Goal: Feedback & Contribution: Leave review/rating

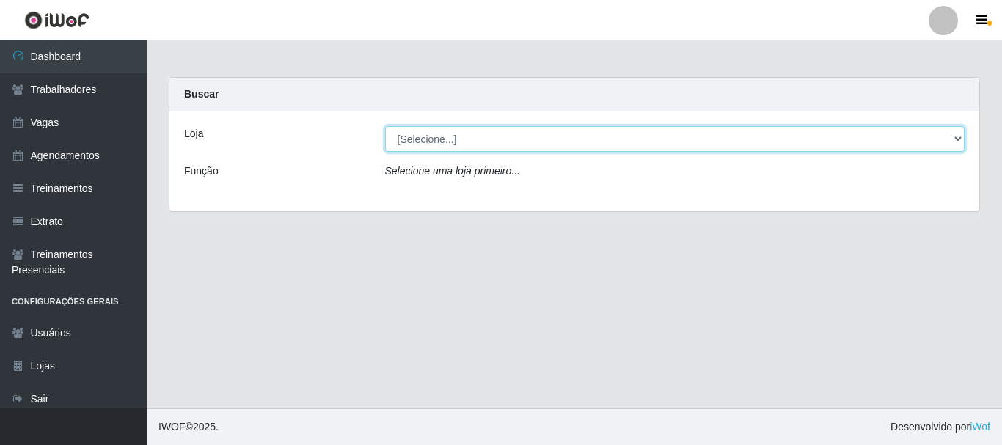
click at [483, 142] on select "[Selecione...] [GEOGRAPHIC_DATA] - [GEOGRAPHIC_DATA]" at bounding box center [675, 139] width 580 height 26
select select "524"
click at [385, 126] on select "[Selecione...] [GEOGRAPHIC_DATA] - [GEOGRAPHIC_DATA]" at bounding box center [675, 139] width 580 height 26
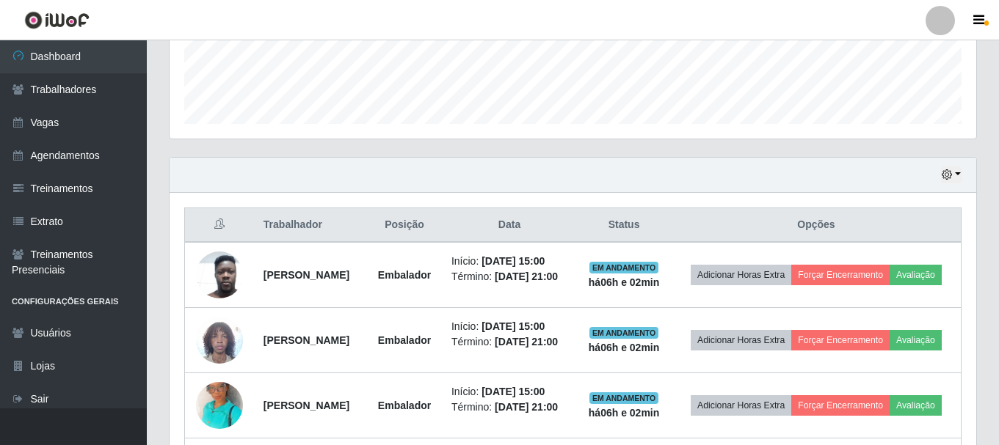
scroll to position [587, 0]
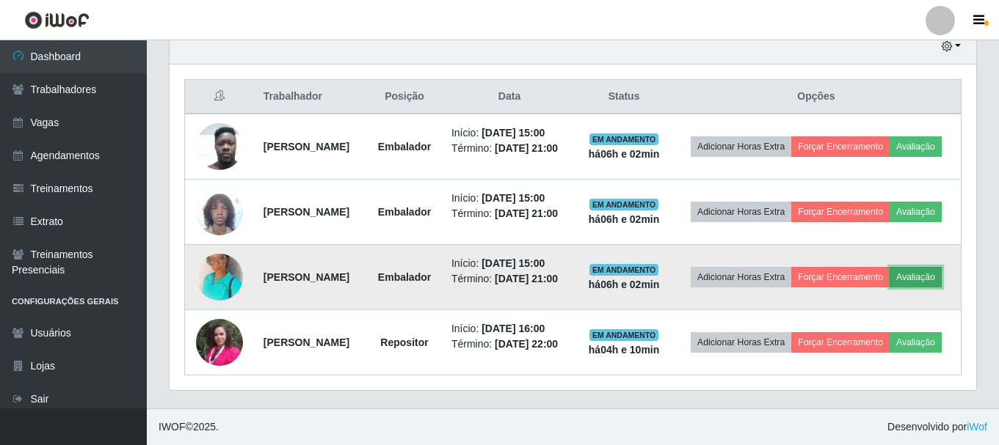
click at [889, 288] on button "Avaliação" at bounding box center [915, 277] width 52 height 21
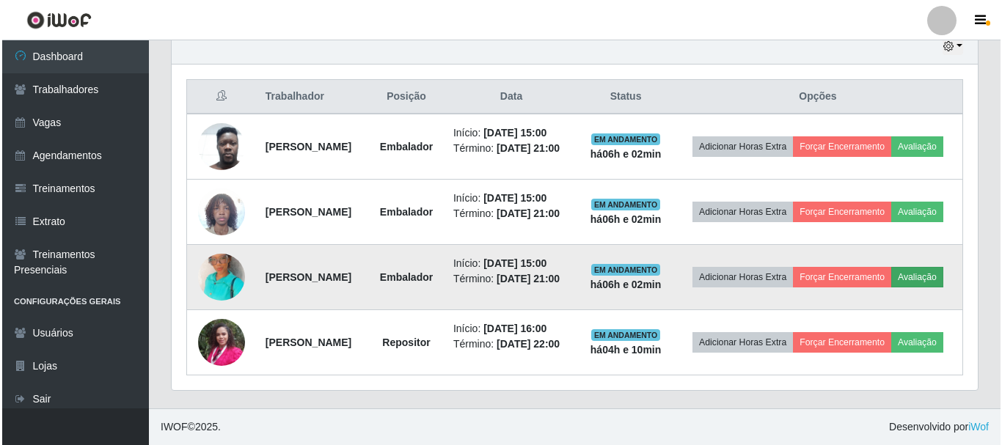
scroll to position [304, 799]
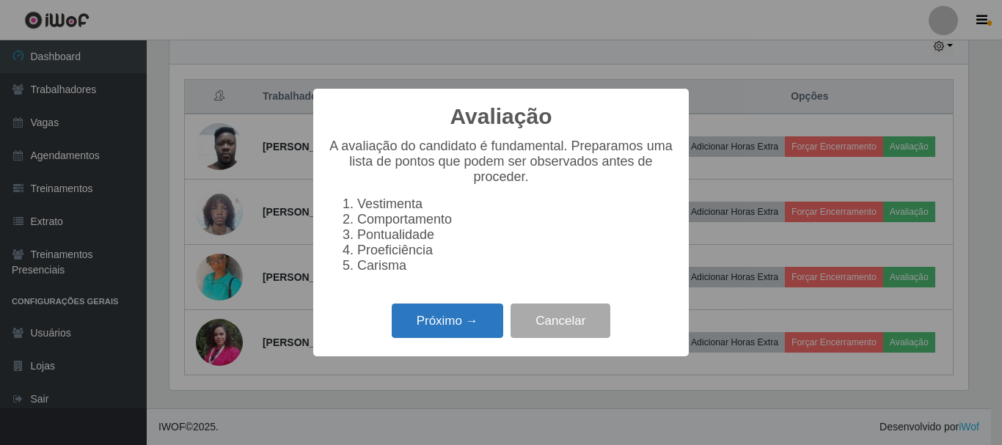
click at [484, 326] on button "Próximo →" at bounding box center [448, 321] width 112 height 34
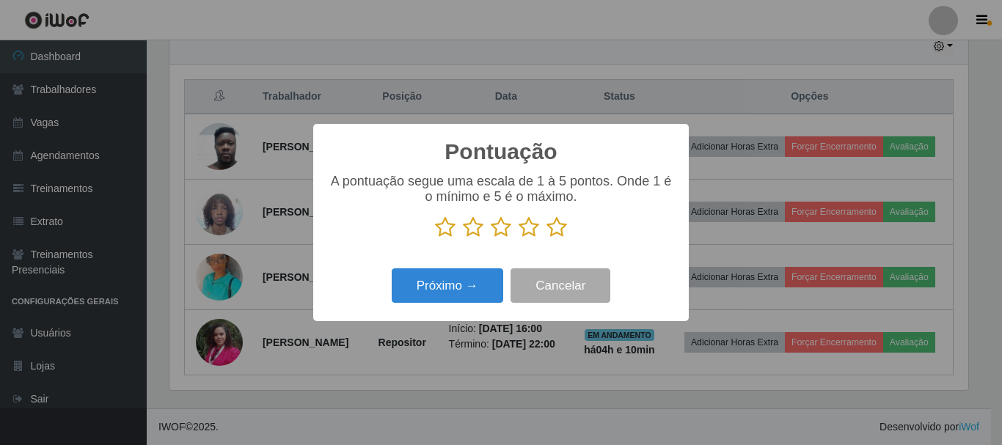
click at [556, 233] on icon at bounding box center [557, 227] width 21 height 22
click at [547, 238] on input "radio" at bounding box center [547, 238] width 0 height 0
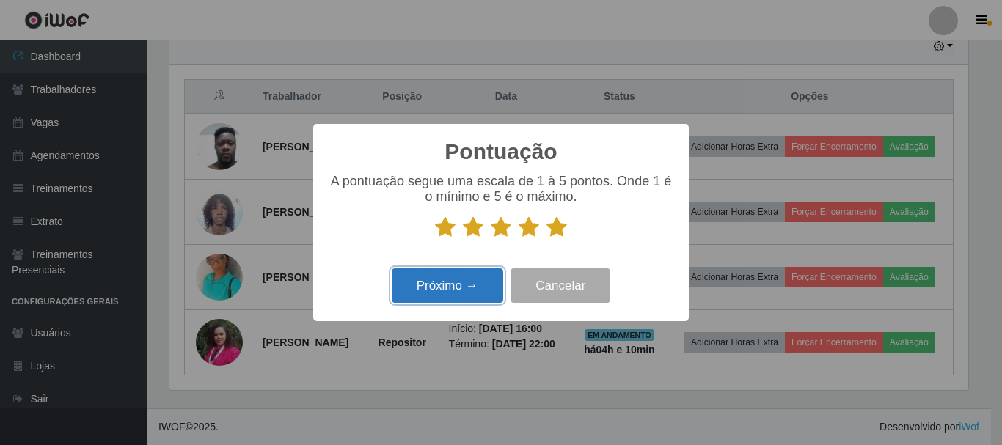
click at [449, 290] on button "Próximo →" at bounding box center [448, 286] width 112 height 34
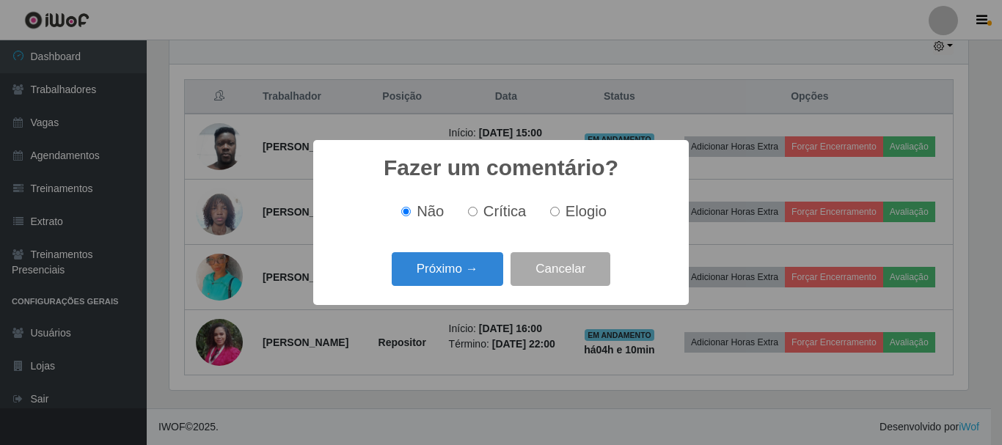
click at [552, 212] on input "Elogio" at bounding box center [555, 212] width 10 height 10
radio input "true"
click at [470, 267] on button "Próximo →" at bounding box center [448, 269] width 112 height 34
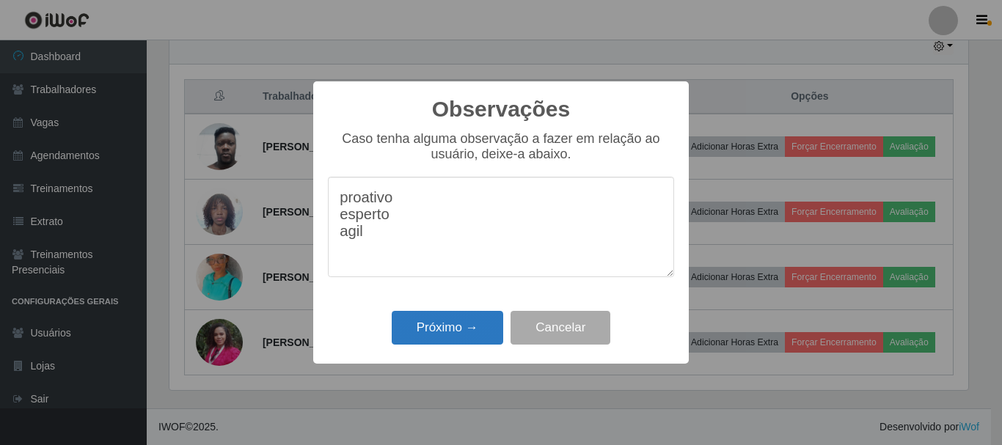
type textarea "proativo esperto agil"
click at [461, 323] on button "Próximo →" at bounding box center [448, 328] width 112 height 34
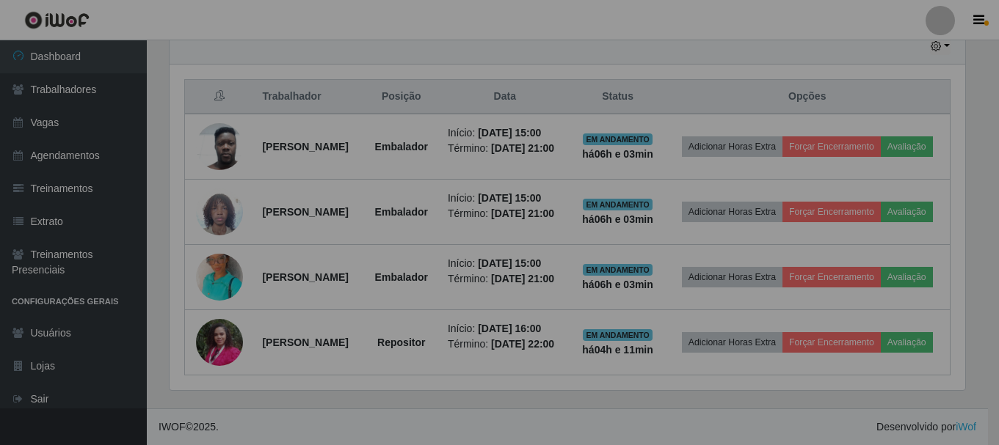
scroll to position [304, 806]
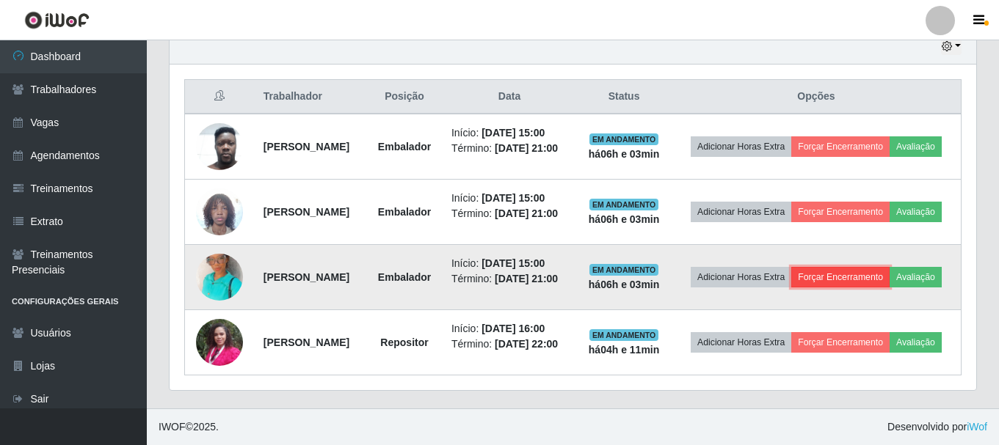
click at [888, 277] on button "Forçar Encerramento" at bounding box center [840, 277] width 98 height 21
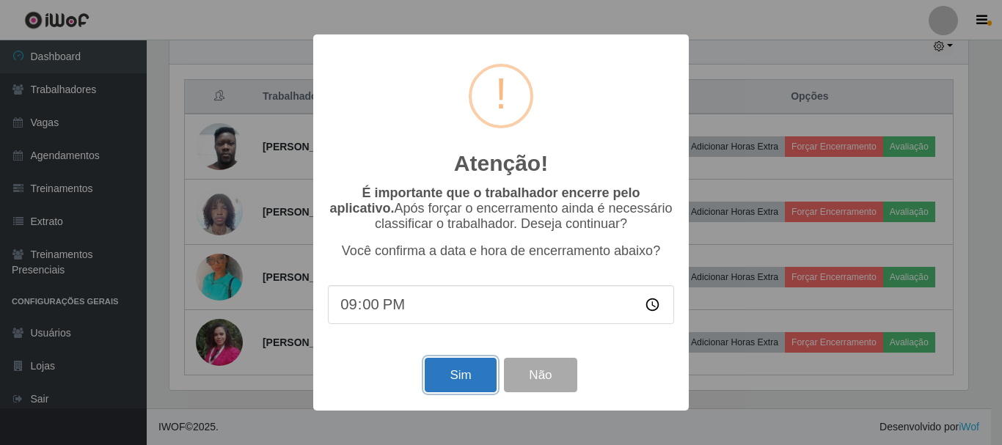
click at [465, 373] on button "Sim" at bounding box center [460, 375] width 71 height 34
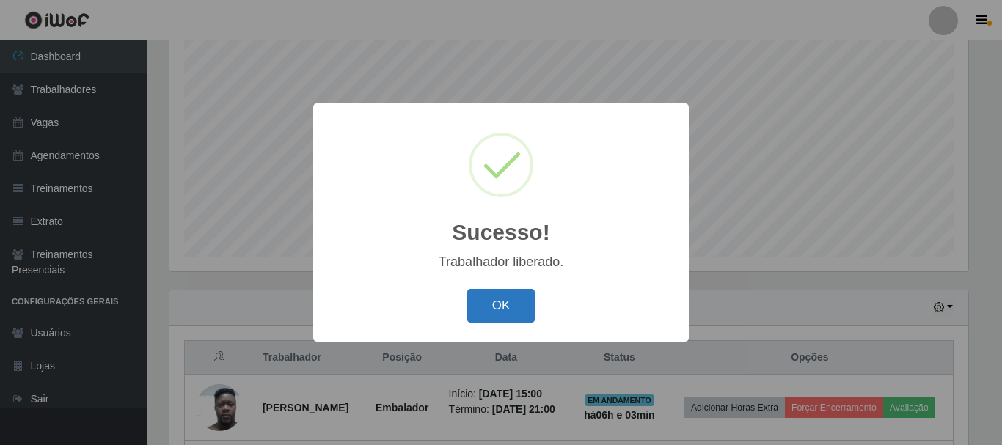
click at [503, 302] on button "OK" at bounding box center [501, 306] width 68 height 34
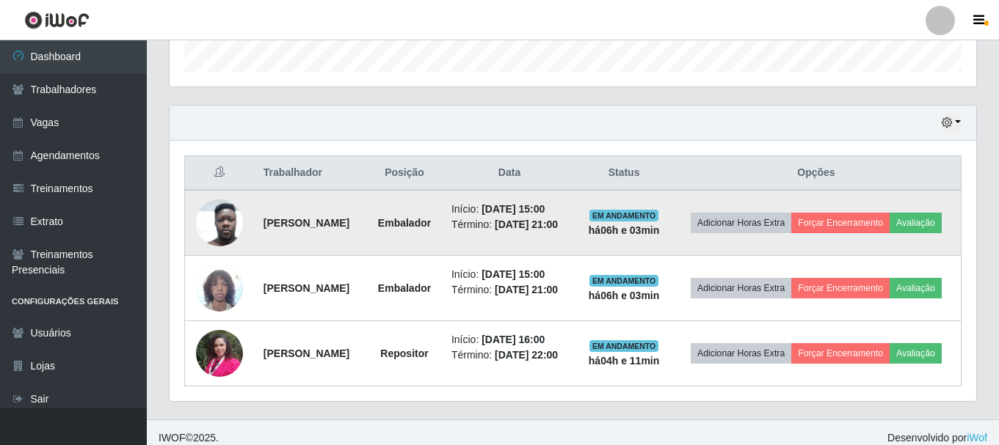
scroll to position [488, 0]
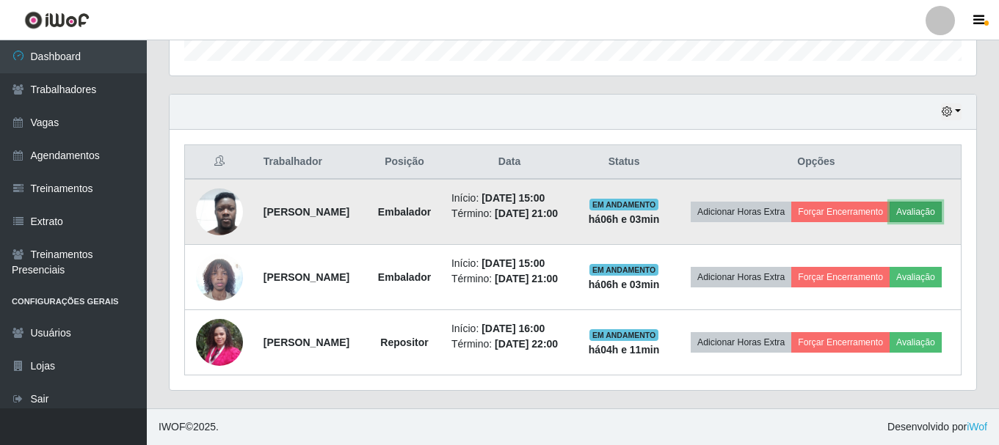
click at [889, 211] on button "Avaliação" at bounding box center [915, 212] width 52 height 21
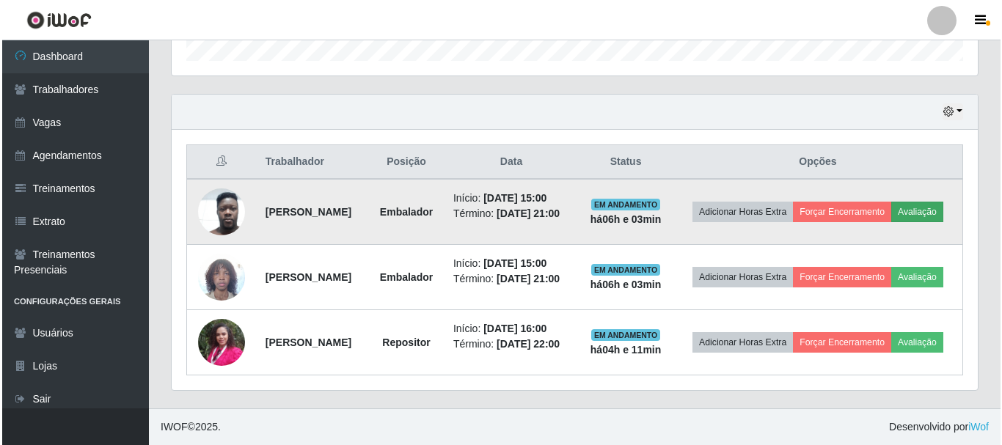
scroll to position [304, 799]
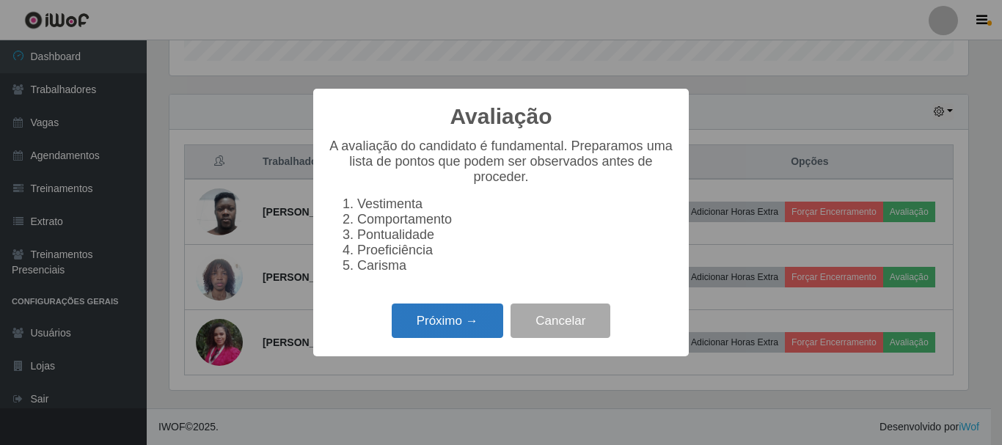
click at [482, 328] on button "Próximo →" at bounding box center [448, 321] width 112 height 34
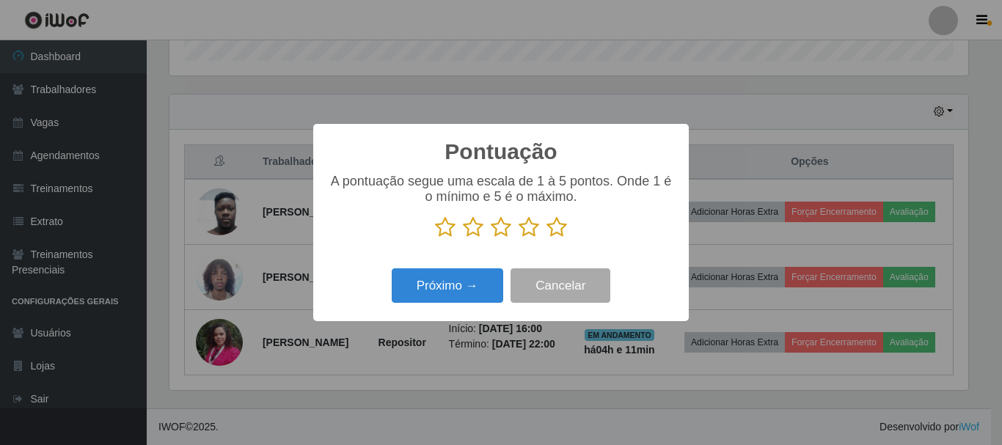
click at [560, 230] on icon at bounding box center [557, 227] width 21 height 22
click at [547, 238] on input "radio" at bounding box center [547, 238] width 0 height 0
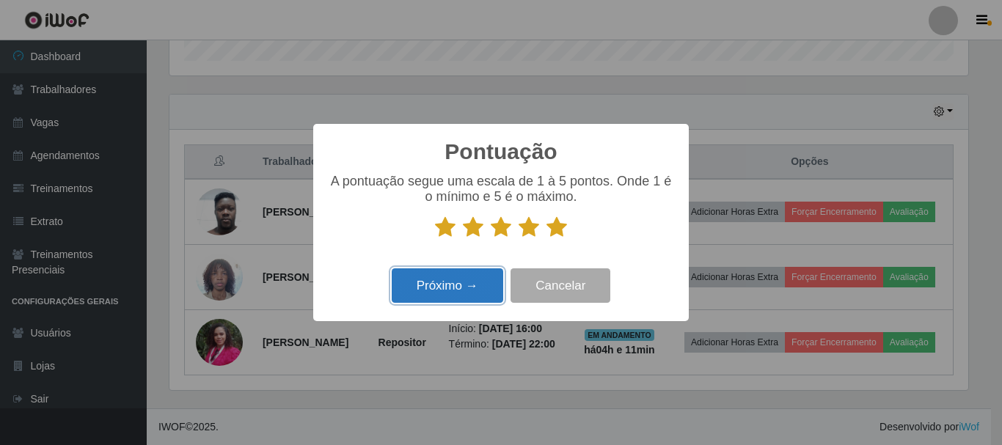
click at [476, 281] on button "Próximo →" at bounding box center [448, 286] width 112 height 34
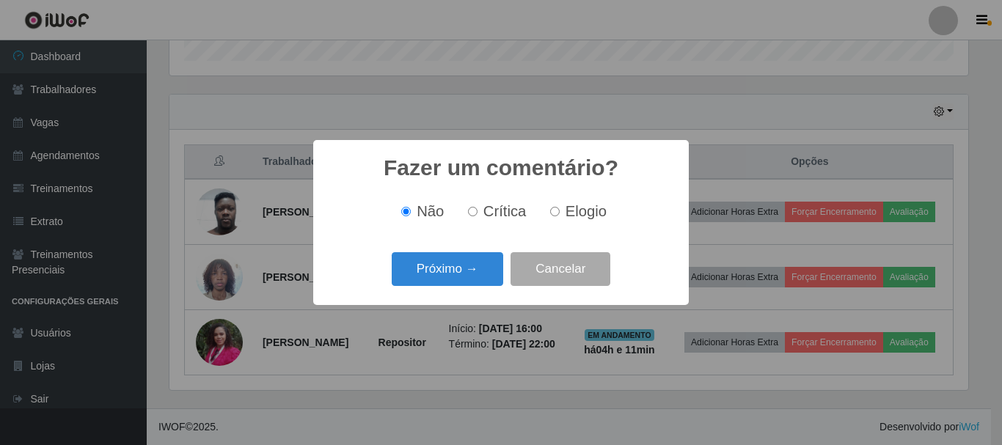
click at [541, 217] on div "Não Crítica Elogio" at bounding box center [501, 211] width 346 height 17
click at [555, 216] on input "Elogio" at bounding box center [555, 212] width 10 height 10
radio input "true"
click at [467, 267] on button "Próximo →" at bounding box center [448, 269] width 112 height 34
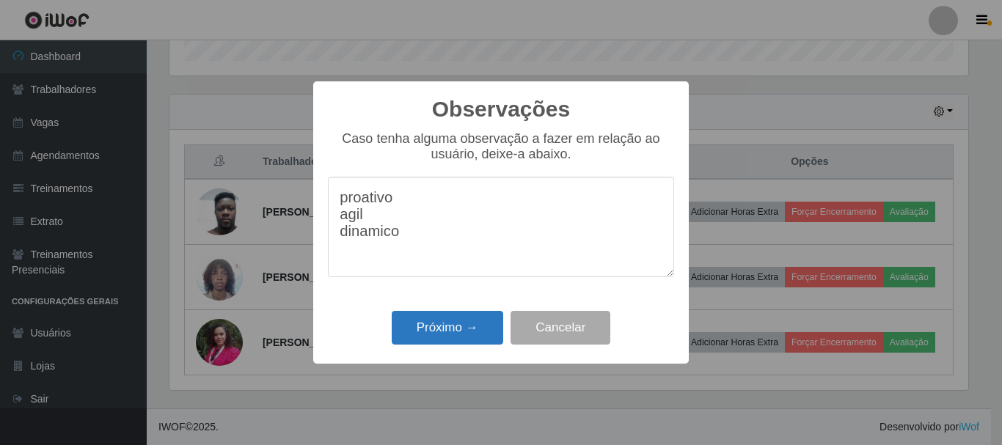
type textarea "proativo agil dinamico"
click at [445, 327] on button "Próximo →" at bounding box center [448, 328] width 112 height 34
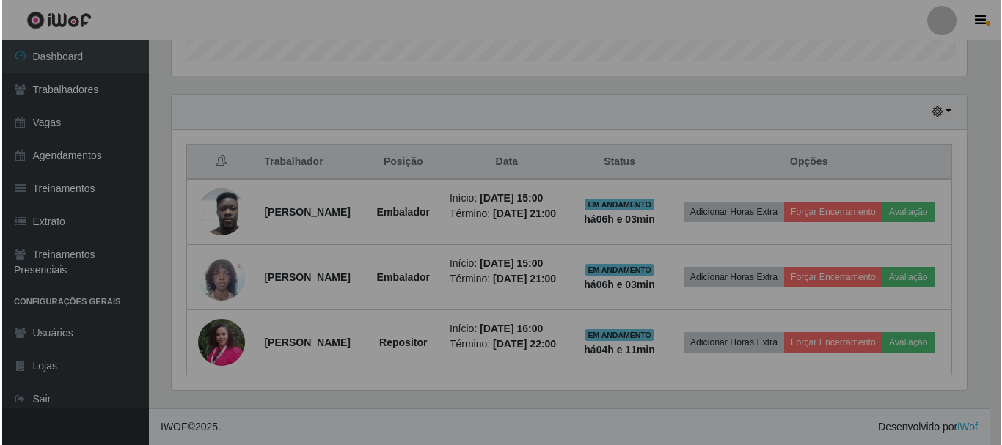
scroll to position [304, 806]
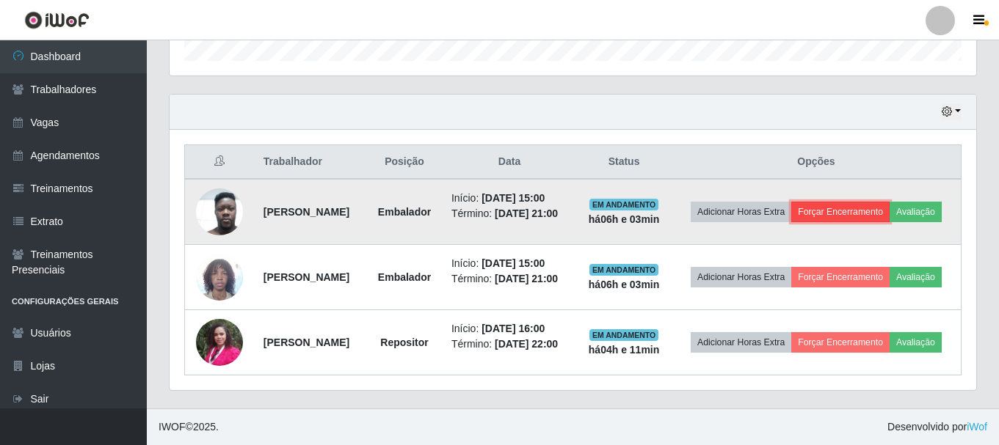
click at [885, 202] on button "Forçar Encerramento" at bounding box center [840, 212] width 98 height 21
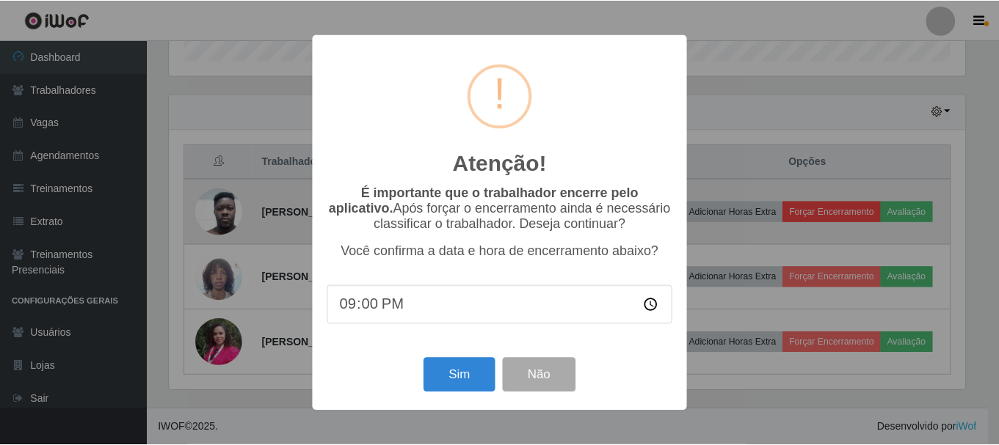
scroll to position [304, 799]
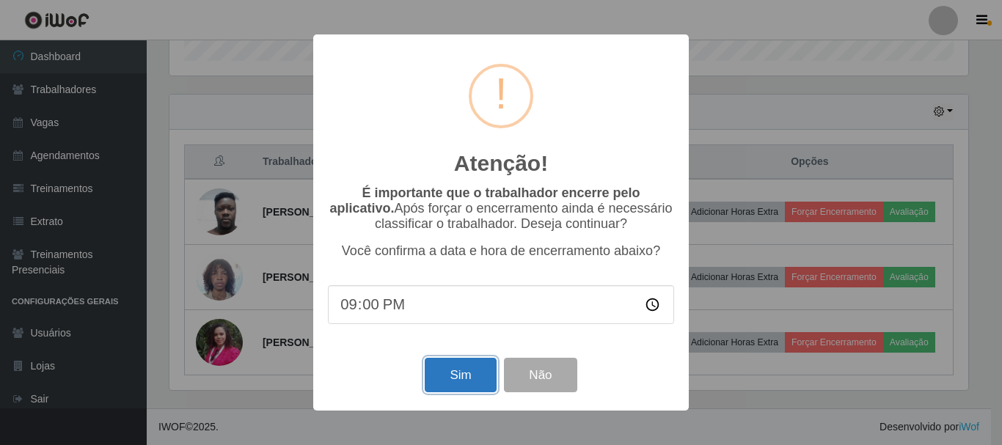
click at [472, 374] on button "Sim" at bounding box center [460, 375] width 71 height 34
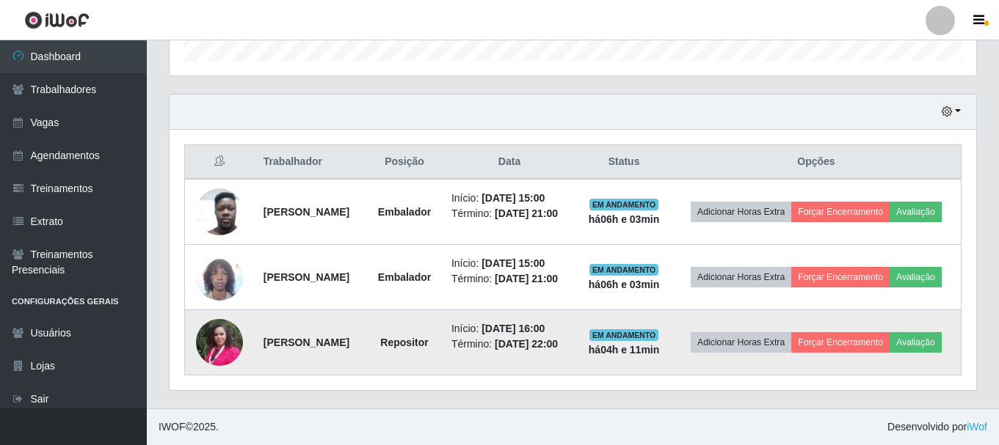
scroll to position [0, 0]
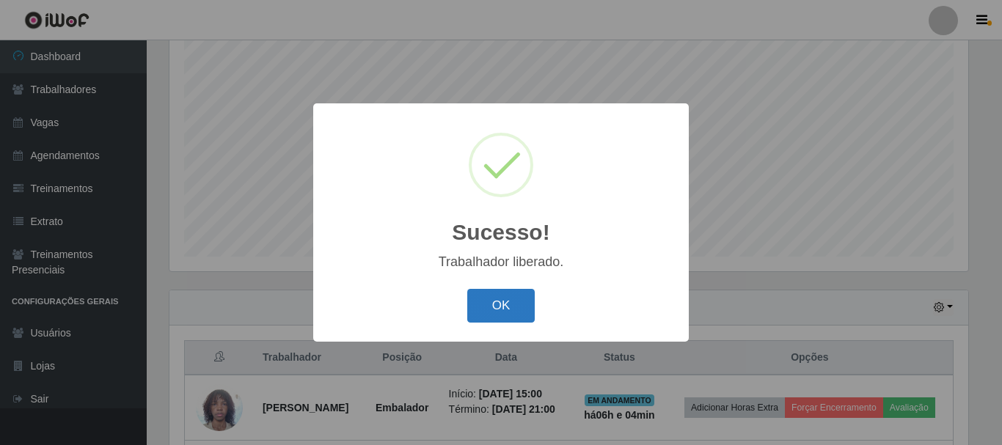
click at [508, 299] on button "OK" at bounding box center [501, 306] width 68 height 34
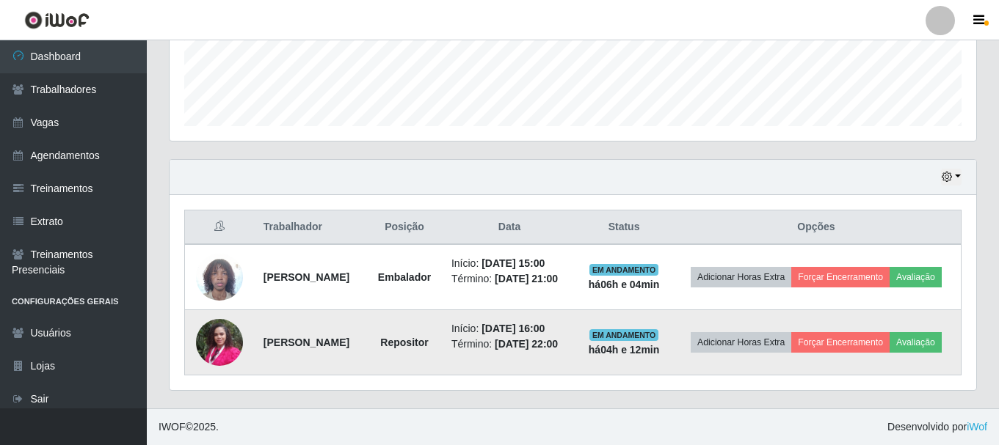
click at [318, 337] on strong "[PERSON_NAME]" at bounding box center [306, 343] width 86 height 12
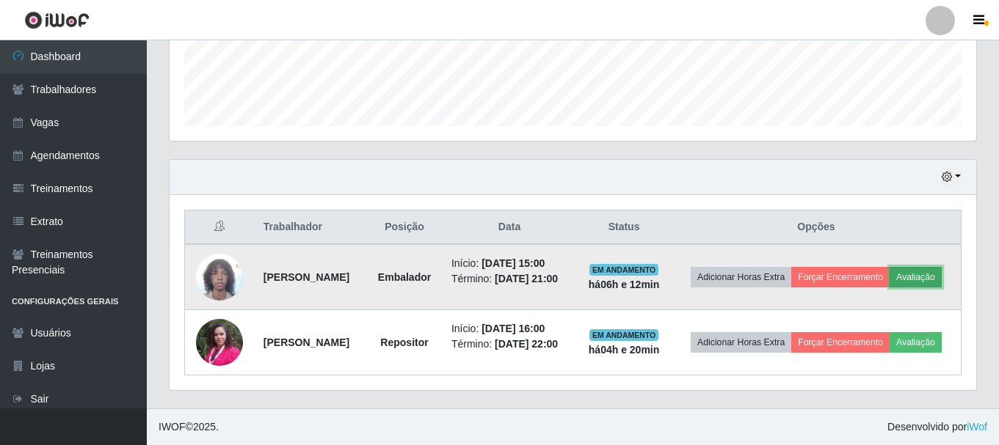
click at [889, 267] on button "Avaliação" at bounding box center [915, 277] width 52 height 21
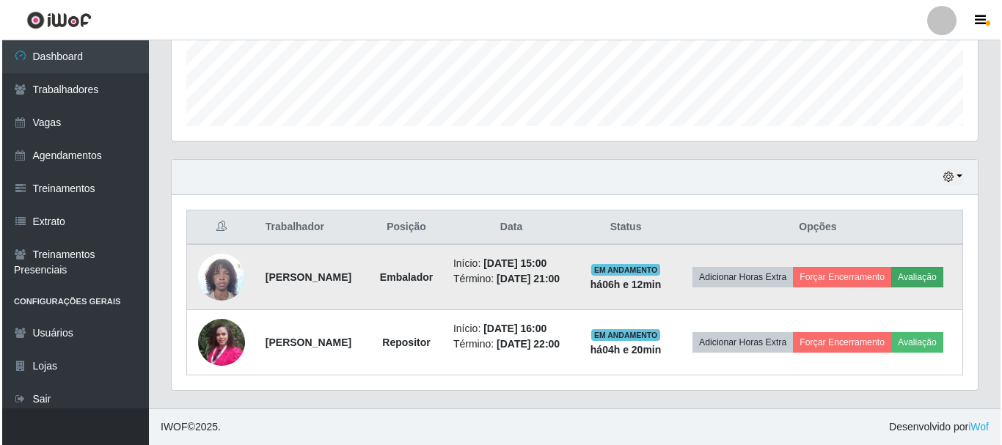
scroll to position [304, 799]
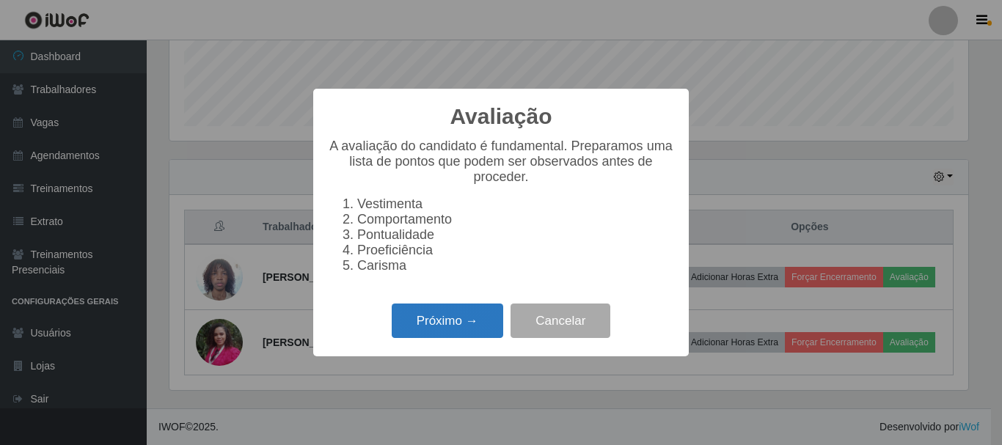
click at [474, 321] on button "Próximo →" at bounding box center [448, 321] width 112 height 34
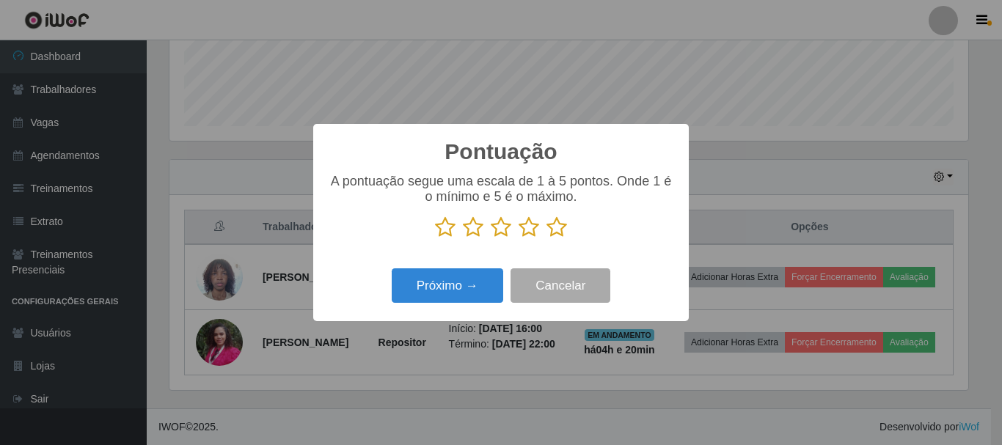
click at [562, 233] on icon at bounding box center [557, 227] width 21 height 22
click at [547, 238] on input "radio" at bounding box center [547, 238] width 0 height 0
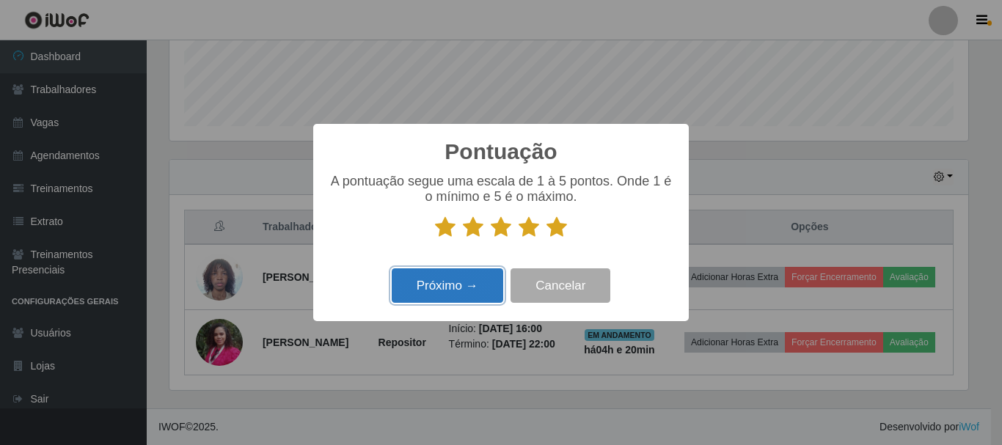
click at [453, 281] on button "Próximo →" at bounding box center [448, 286] width 112 height 34
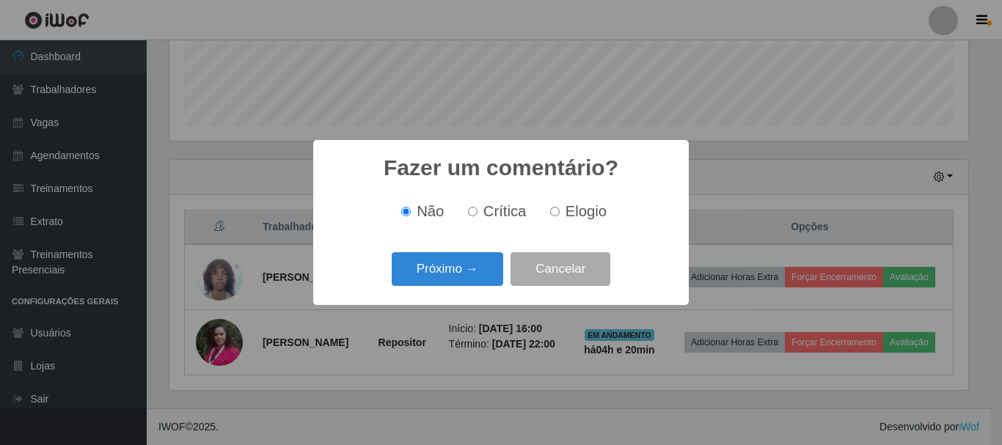
drag, startPoint x: 563, startPoint y: 211, endPoint x: 558, endPoint y: 222, distance: 12.1
click at [562, 211] on label "Elogio" at bounding box center [575, 211] width 62 height 17
click at [560, 211] on input "Elogio" at bounding box center [555, 212] width 10 height 10
radio input "true"
click at [484, 269] on button "Próximo →" at bounding box center [448, 269] width 112 height 34
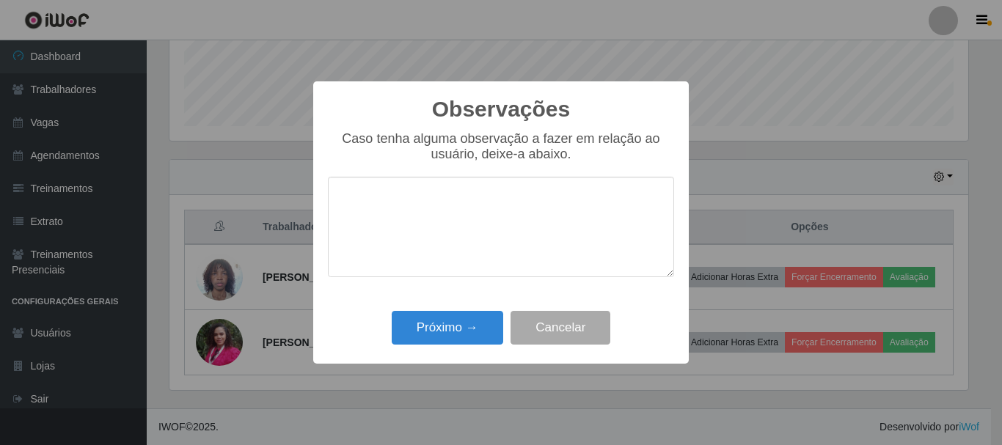
click at [402, 225] on textarea at bounding box center [501, 227] width 346 height 101
type textarea "proativo dinamico"
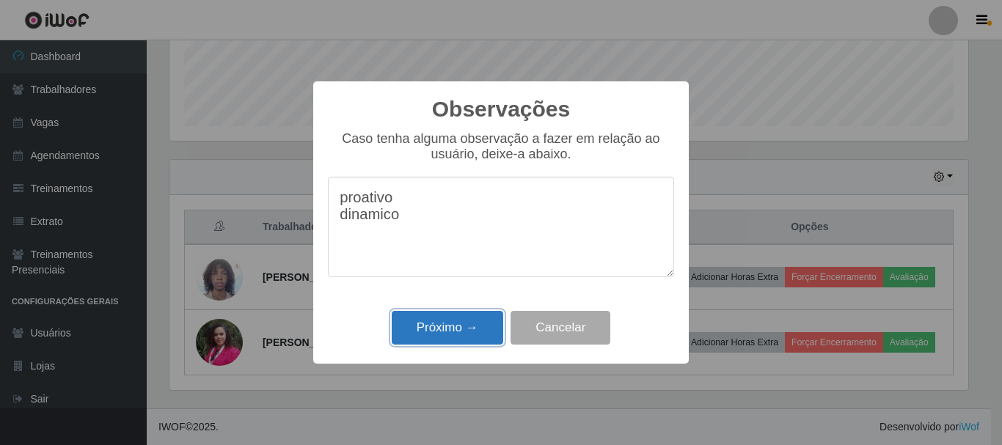
click at [452, 326] on button "Próximo →" at bounding box center [448, 328] width 112 height 34
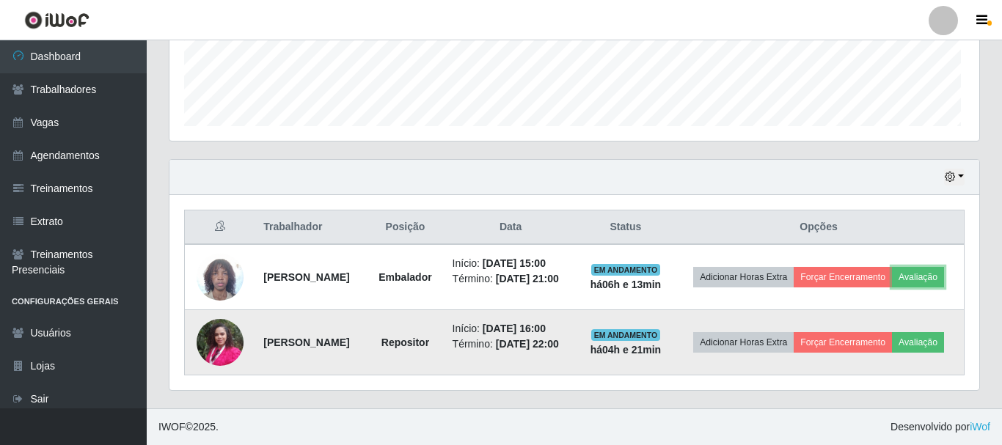
scroll to position [304, 806]
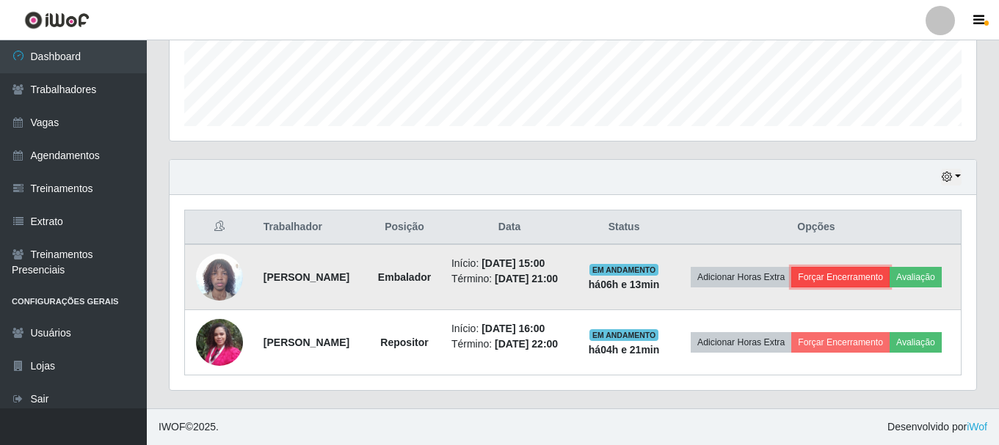
click at [880, 267] on button "Forçar Encerramento" at bounding box center [840, 277] width 98 height 21
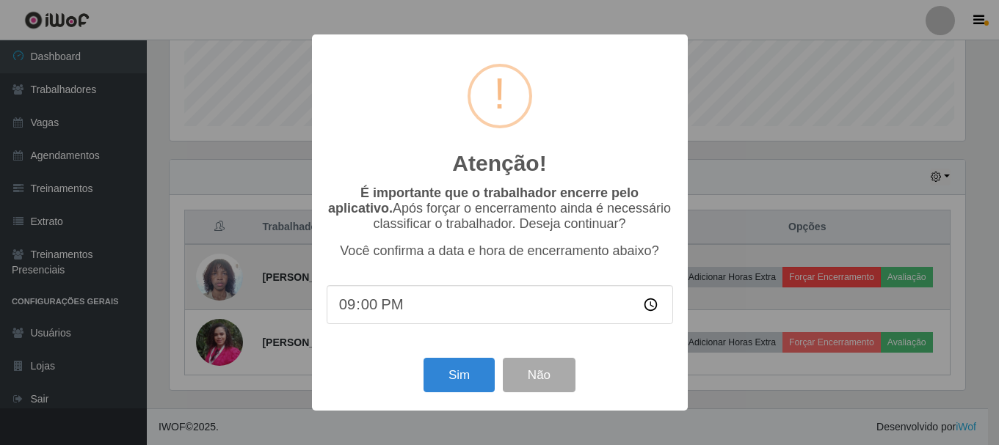
scroll to position [304, 799]
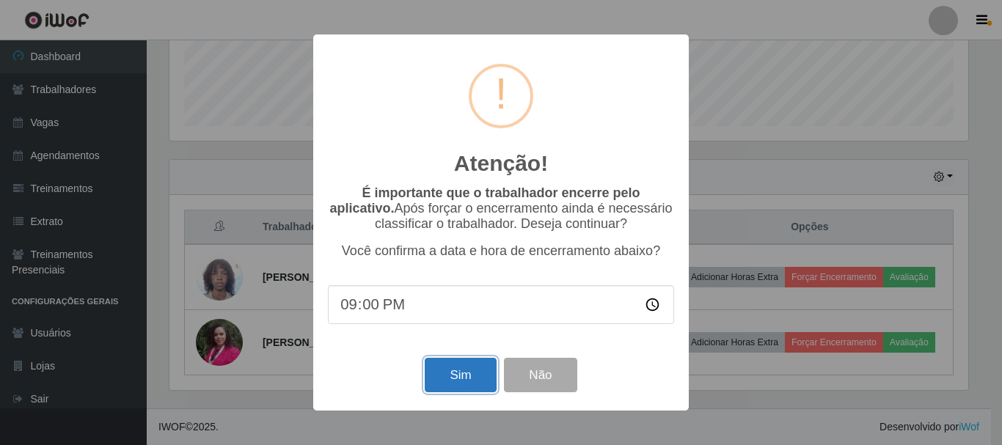
click at [460, 378] on button "Sim" at bounding box center [460, 375] width 71 height 34
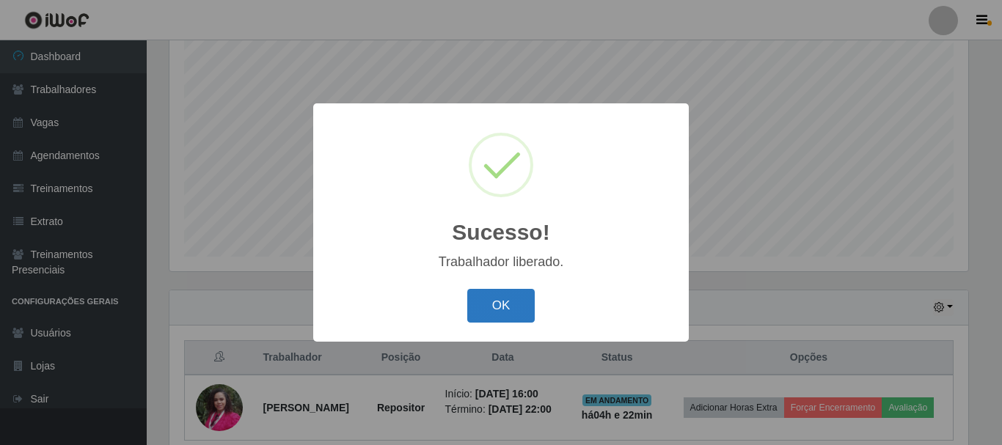
click at [497, 309] on button "OK" at bounding box center [501, 306] width 68 height 34
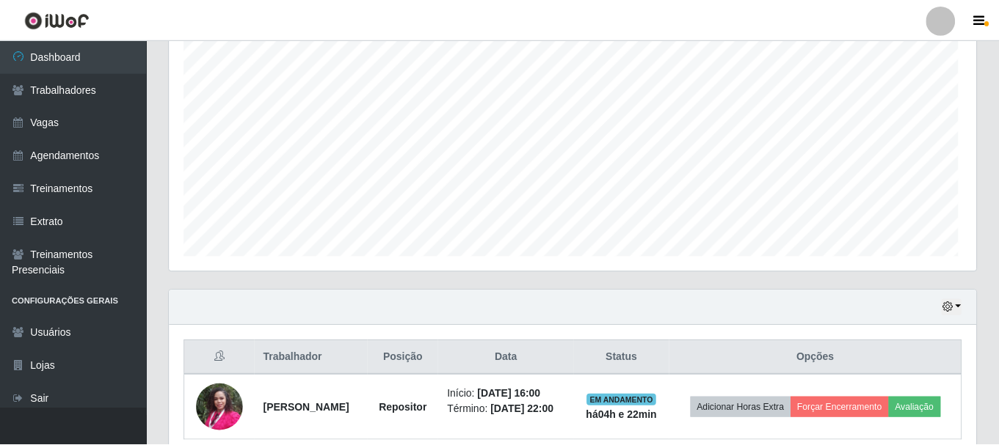
scroll to position [304, 806]
